Goal: Task Accomplishment & Management: Use online tool/utility

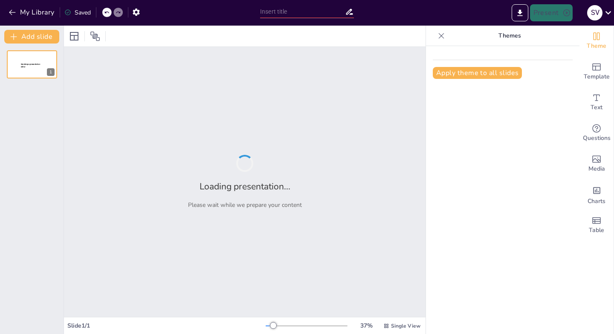
type input "Todo sobre Sustantivos: Clasificaciones y Ejemplos Divertidos"
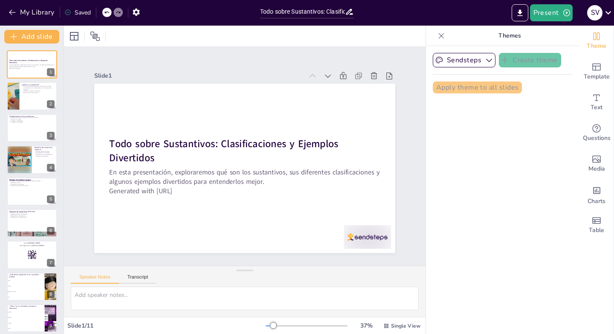
checkbox input "true"
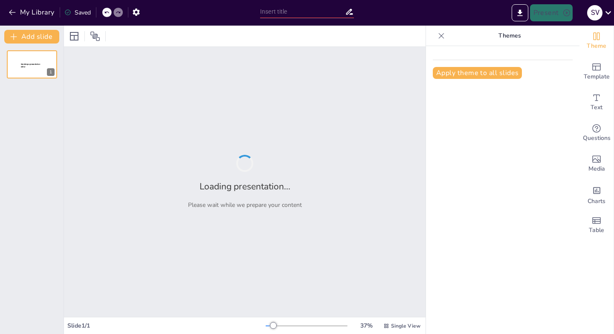
type input "Todo sobre Sustantivos: Clasificaciones y Ejemplos Divertidos"
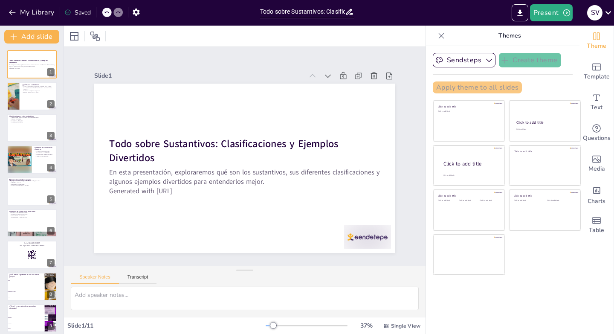
checkbox input "true"
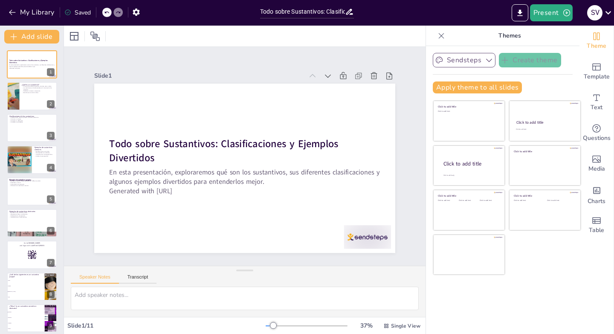
checkbox input "true"
